Goal: Check status

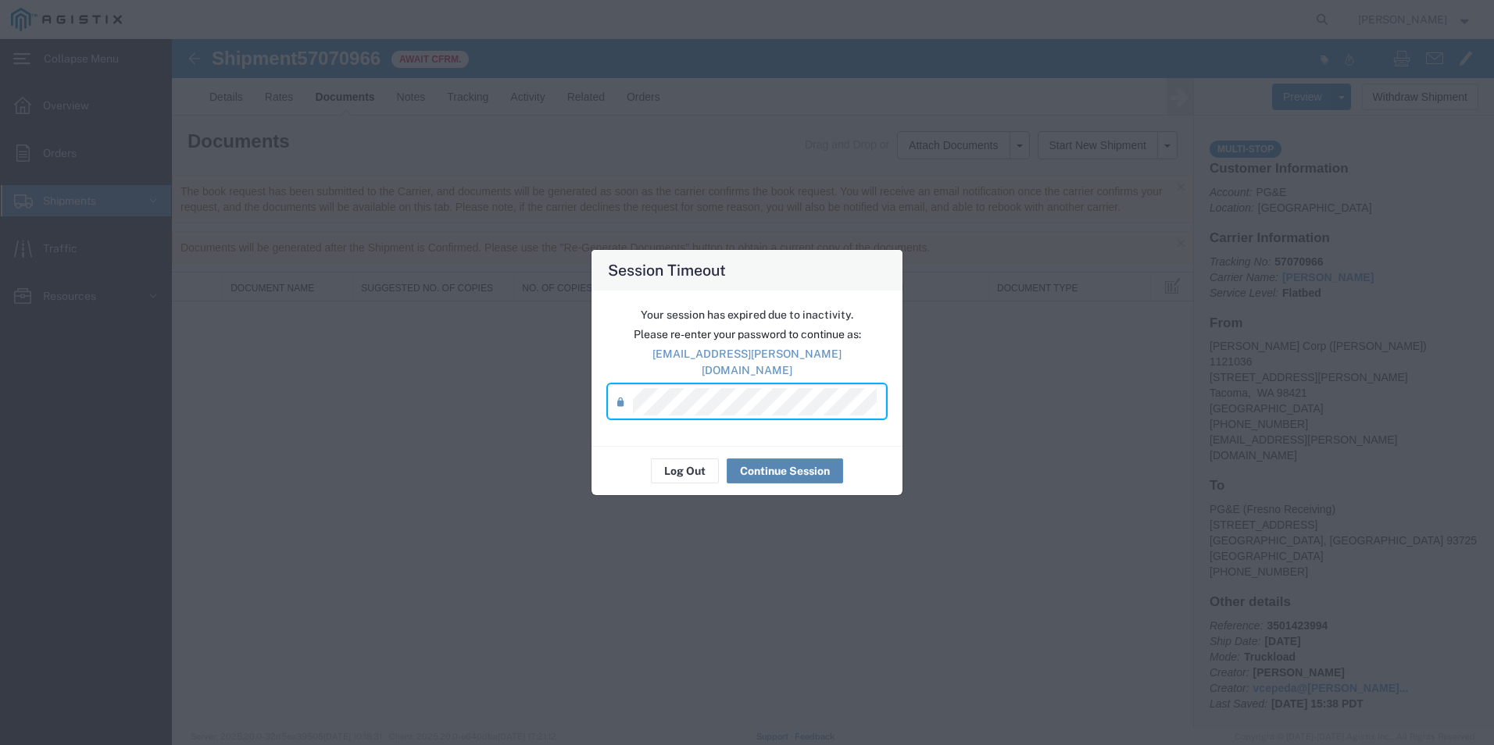
click at [816, 467] on button "Continue Session" at bounding box center [785, 471] width 116 height 25
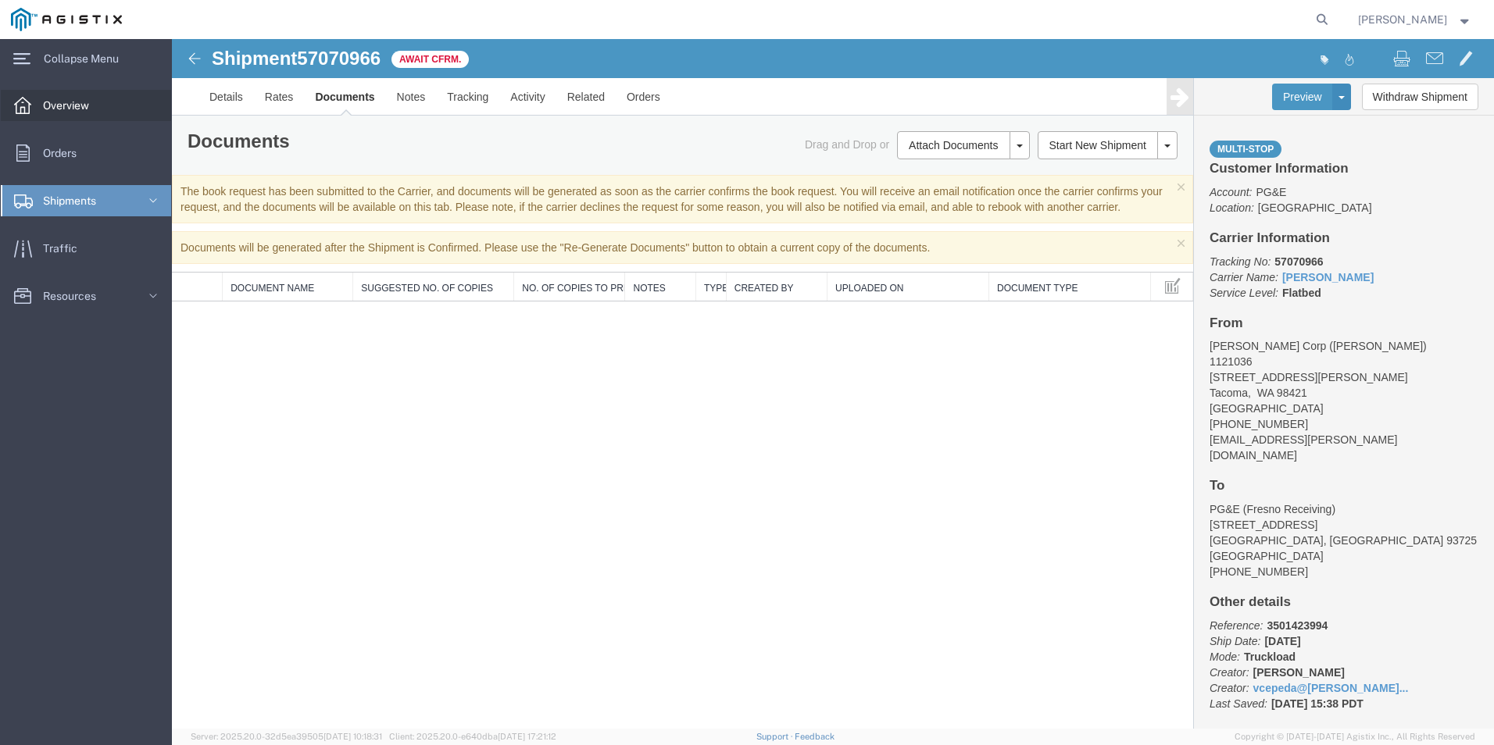
click at [85, 109] on span "Overview" at bounding box center [71, 105] width 57 height 31
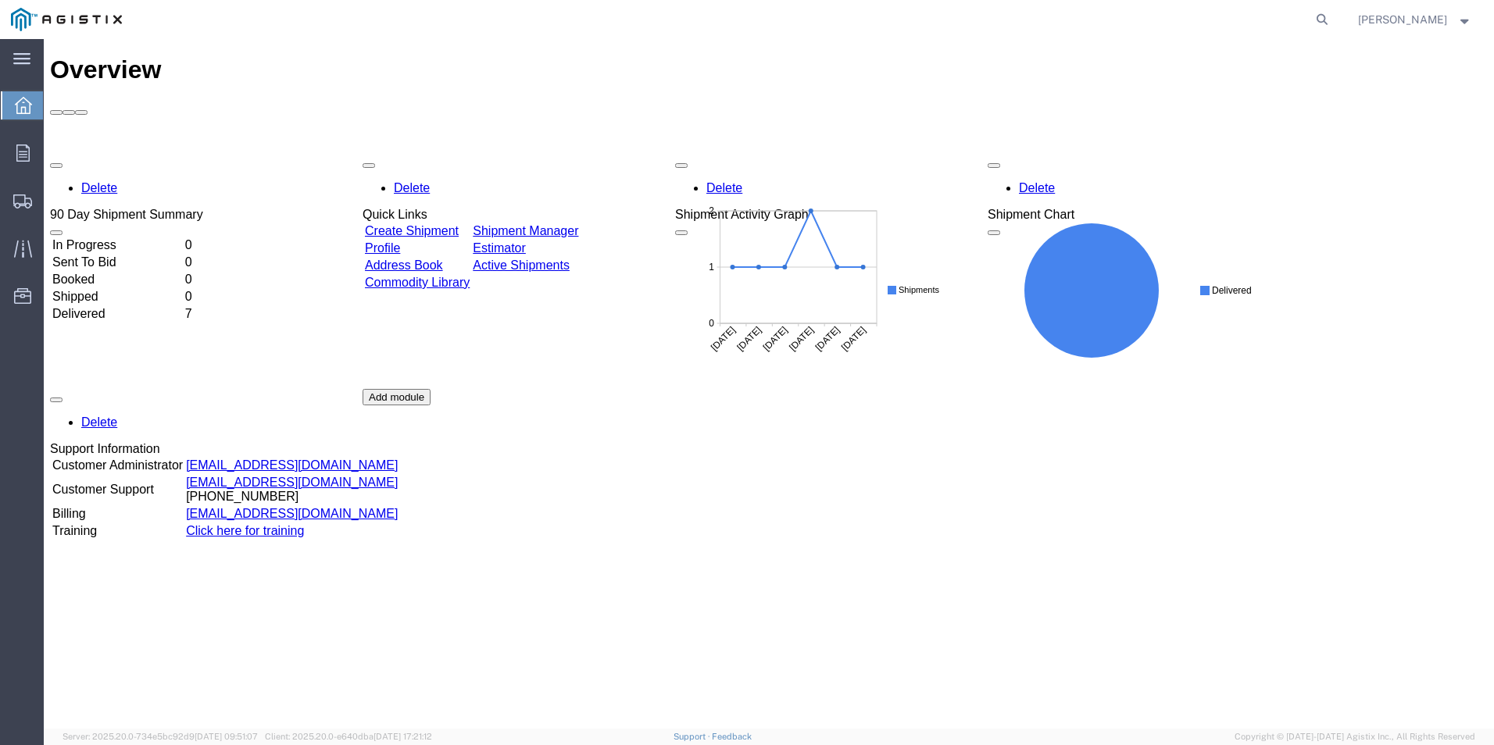
click at [148, 238] on td "In Progress" at bounding box center [117, 246] width 131 height 16
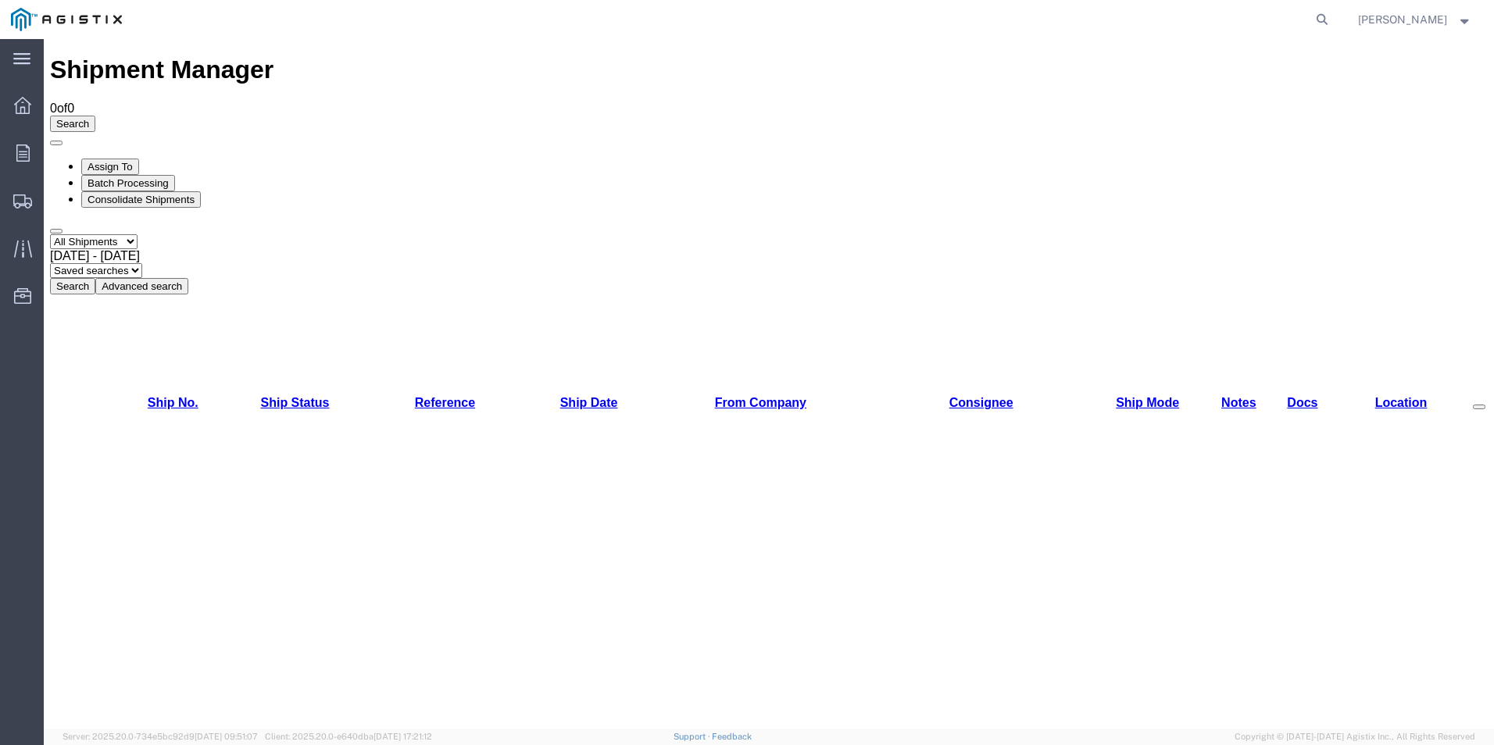
click at [95, 278] on button "Search" at bounding box center [72, 286] width 45 height 16
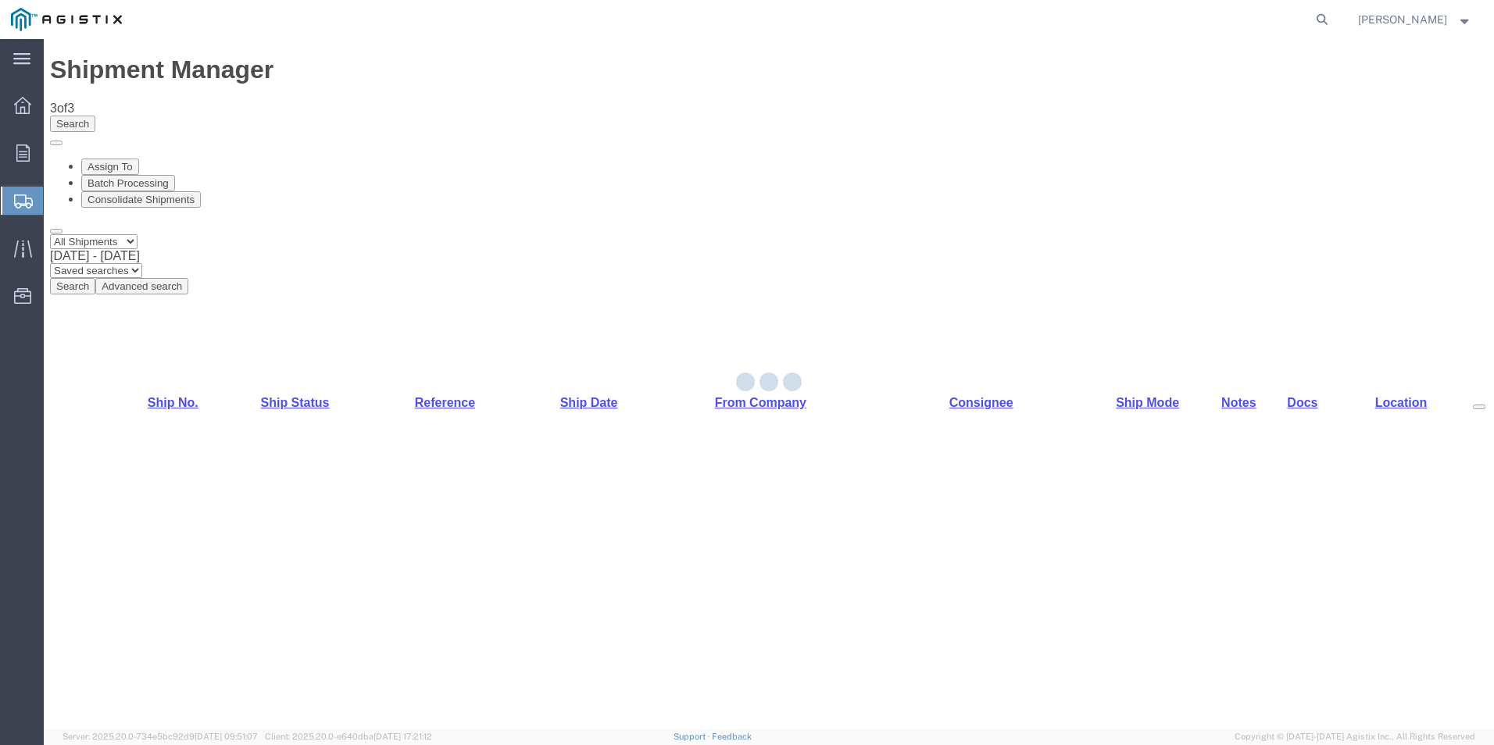
click at [149, 177] on div at bounding box center [769, 384] width 1450 height 690
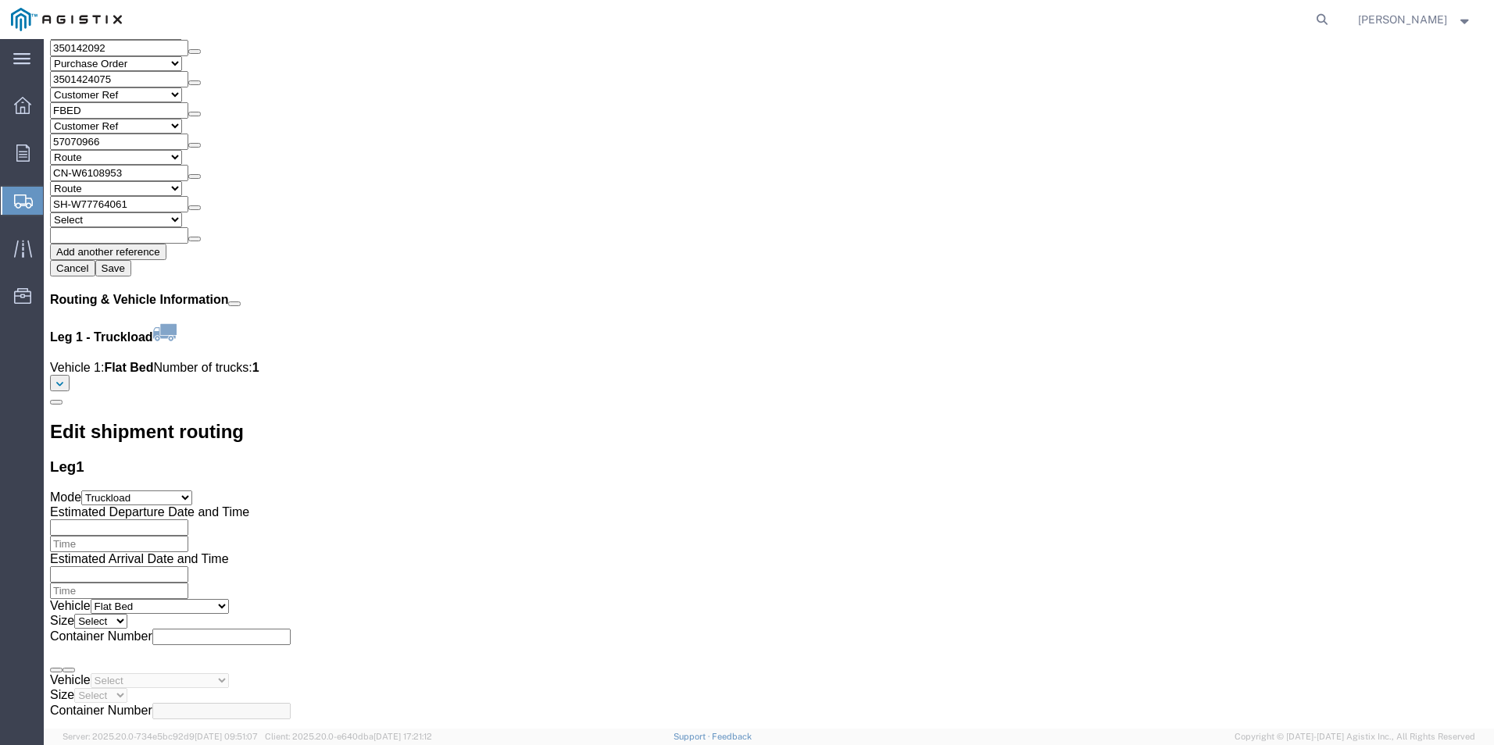
scroll to position [2412, 0]
